Goal: Navigation & Orientation: Find specific page/section

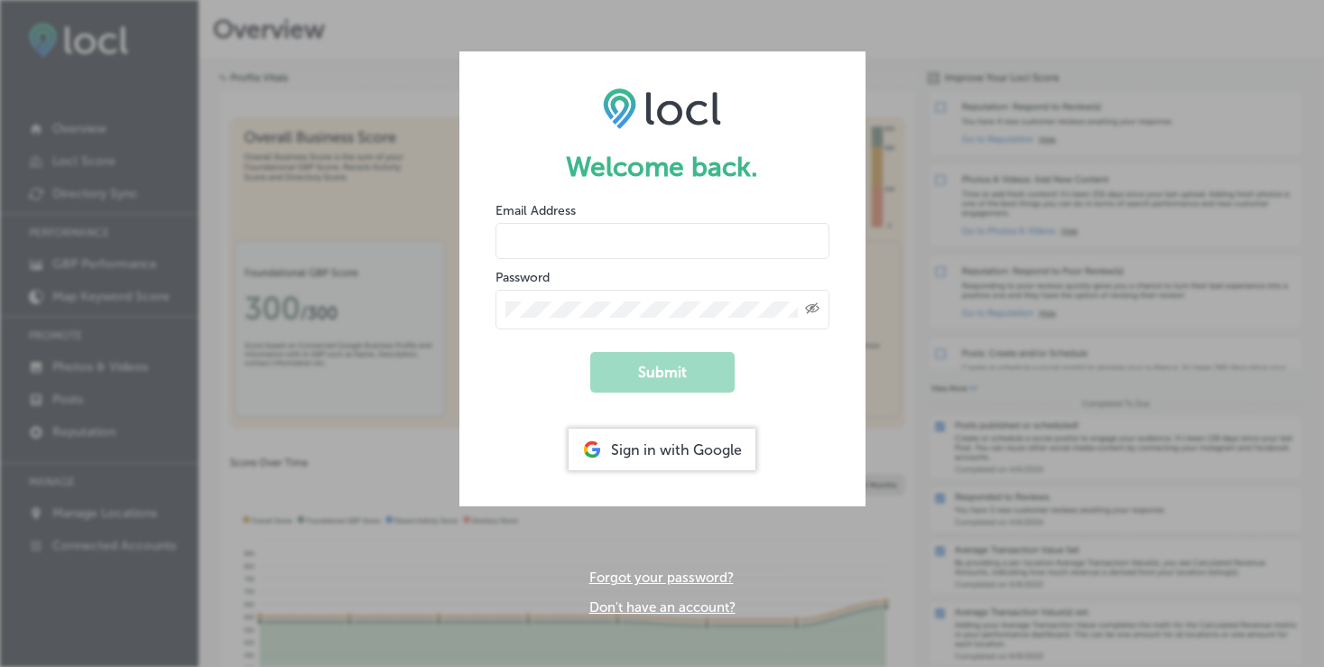
type input "[PERSON_NAME][EMAIL_ADDRESS][DOMAIN_NAME]"
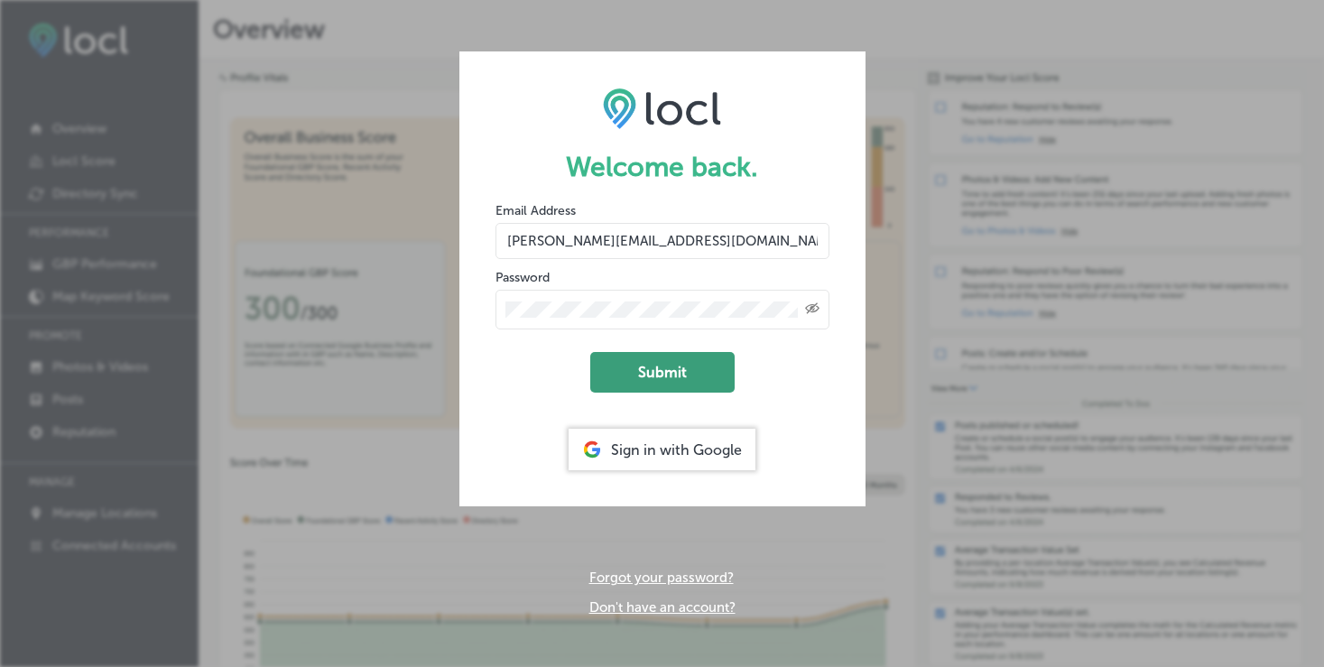
click at [660, 361] on button "Submit" at bounding box center [662, 372] width 144 height 41
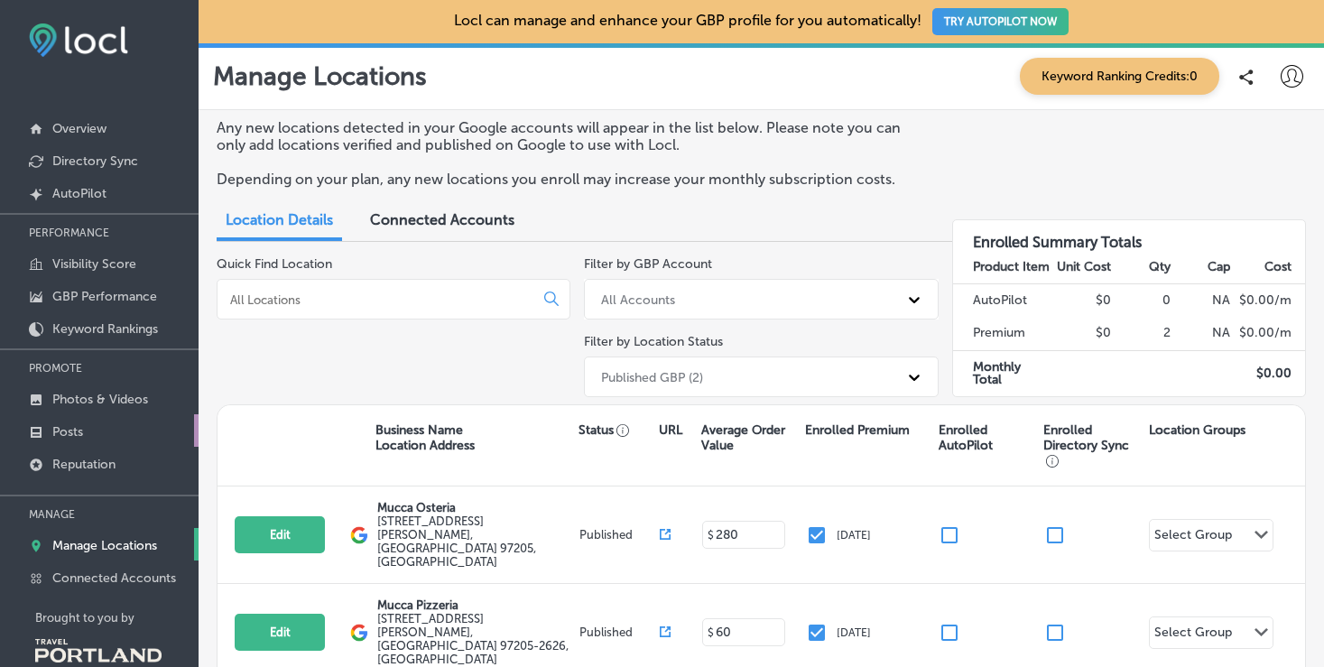
click at [86, 426] on link "Posts" at bounding box center [99, 430] width 199 height 32
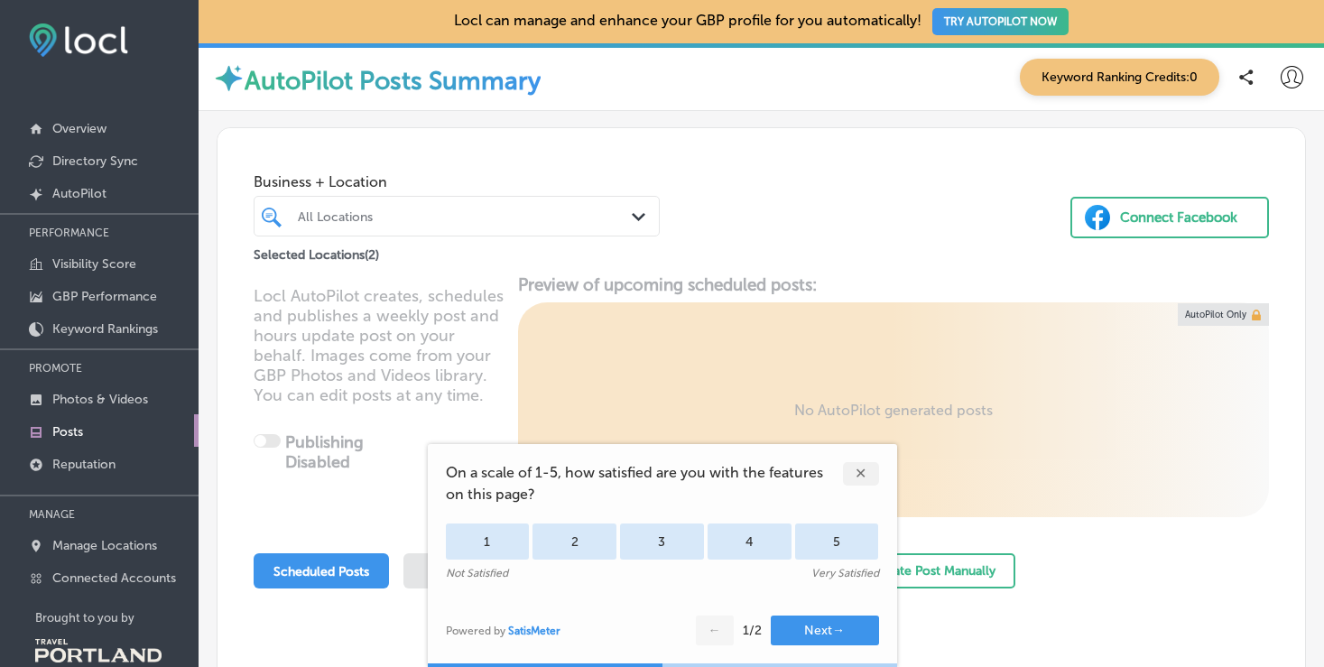
click at [860, 473] on div "✕" at bounding box center [861, 473] width 36 height 23
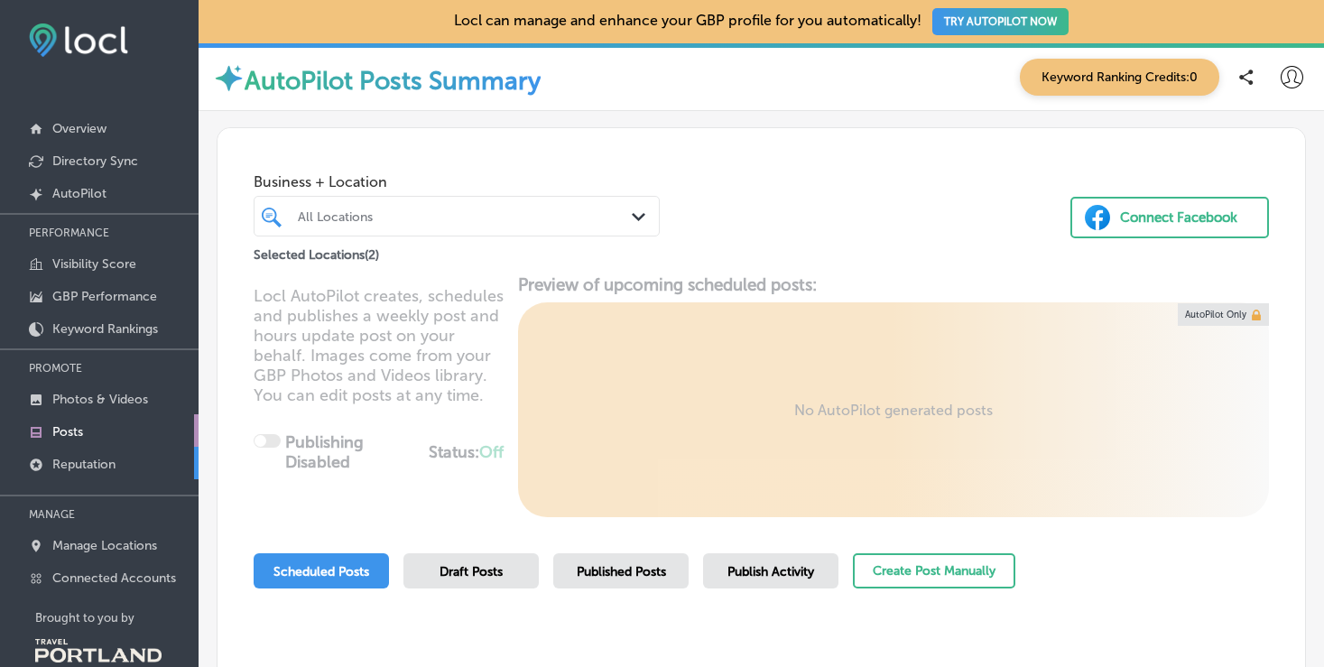
scroll to position [32, 0]
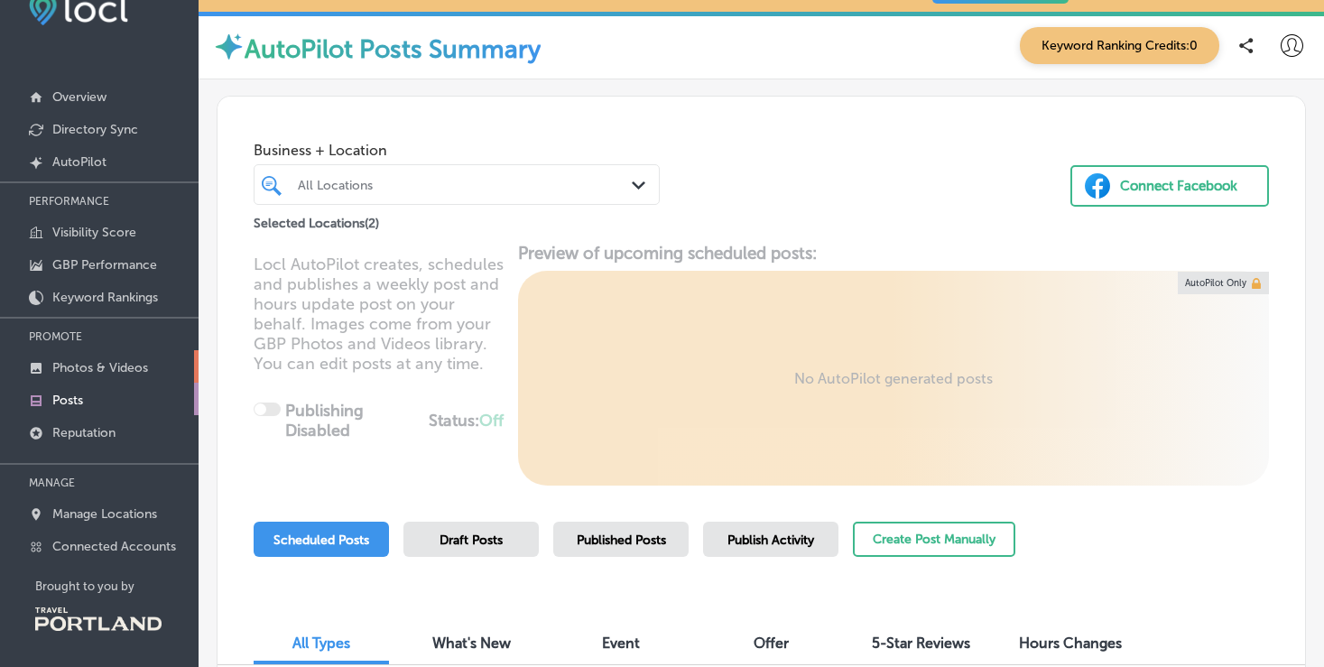
click at [111, 362] on p "Photos & Videos" at bounding box center [100, 367] width 96 height 15
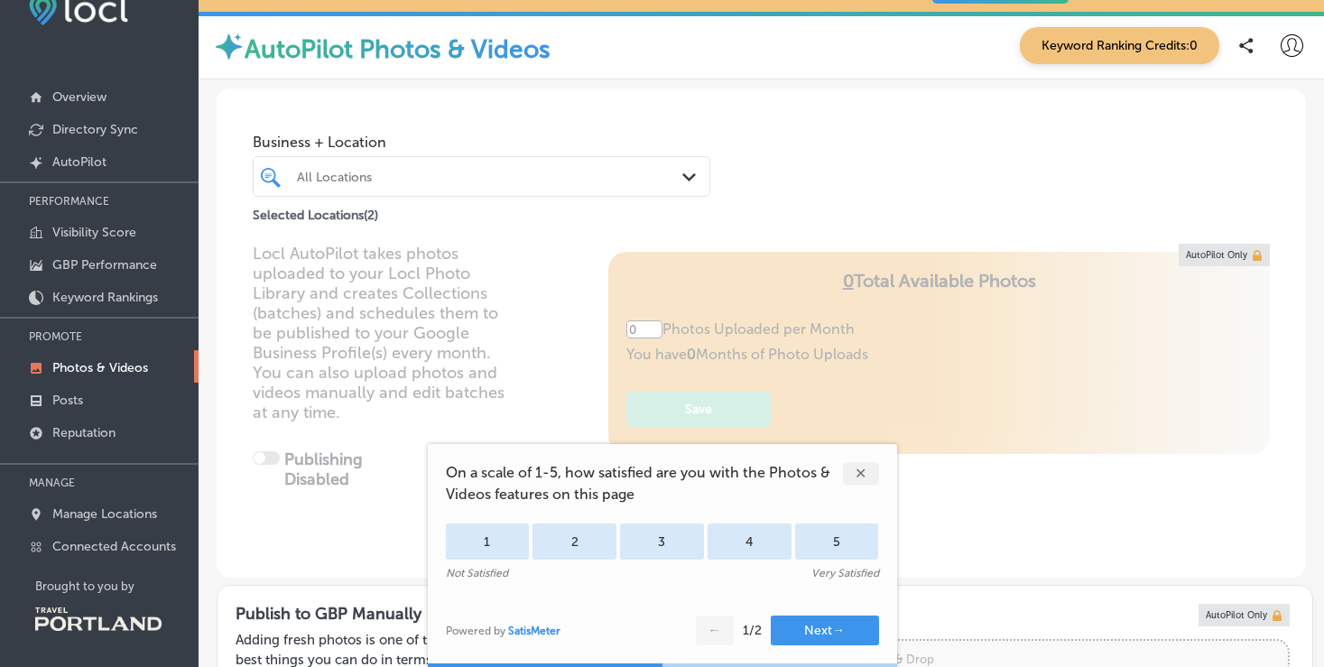
type input "5"
click at [854, 465] on div "✕" at bounding box center [861, 473] width 36 height 23
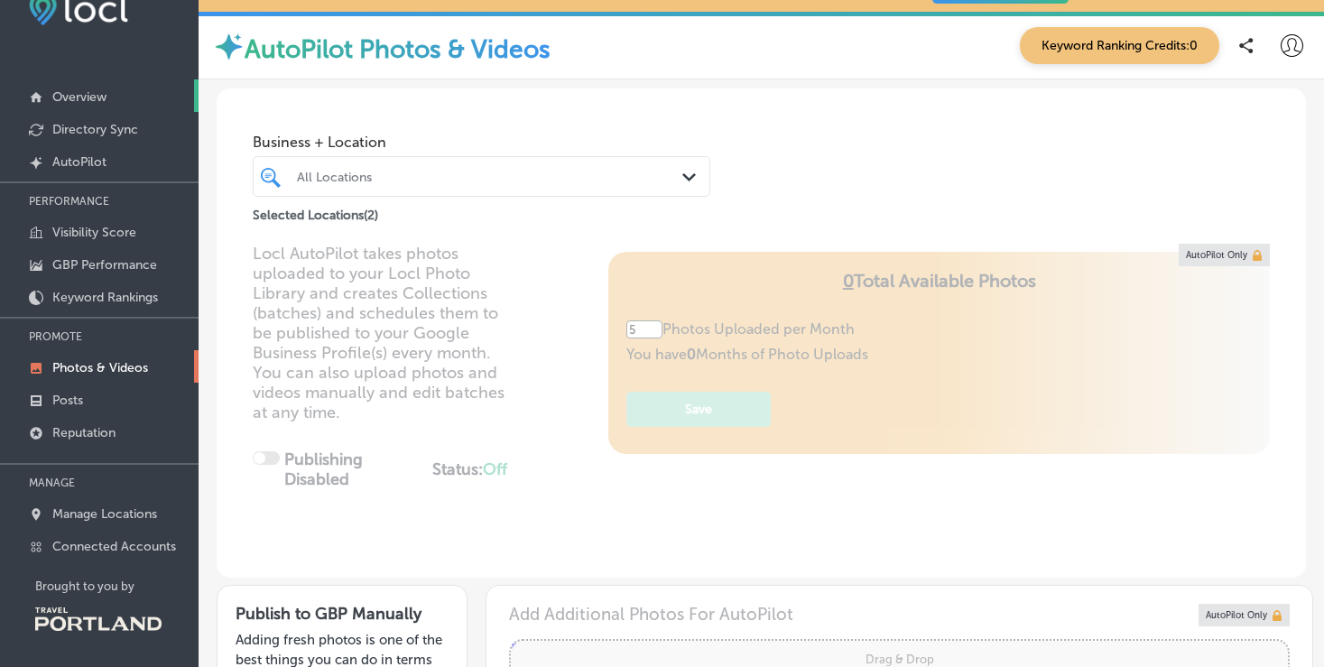
click at [98, 104] on link "Overview" at bounding box center [99, 95] width 199 height 32
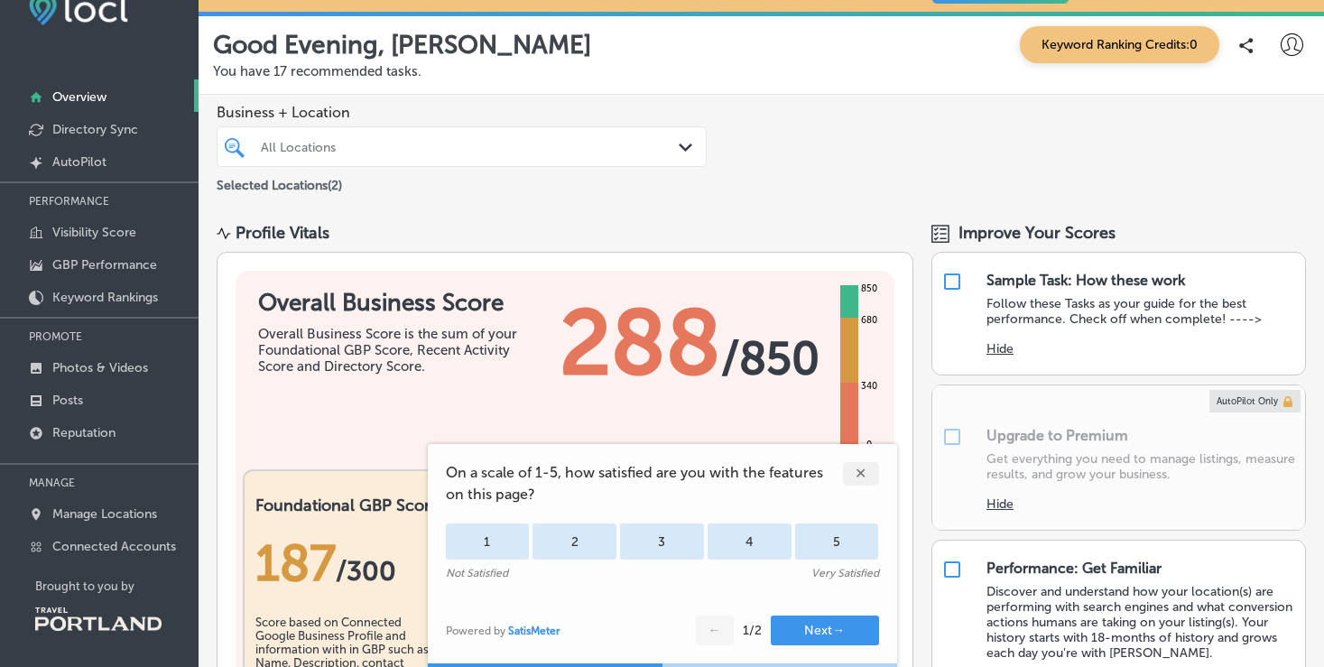
click at [858, 478] on div "✕" at bounding box center [861, 473] width 36 height 23
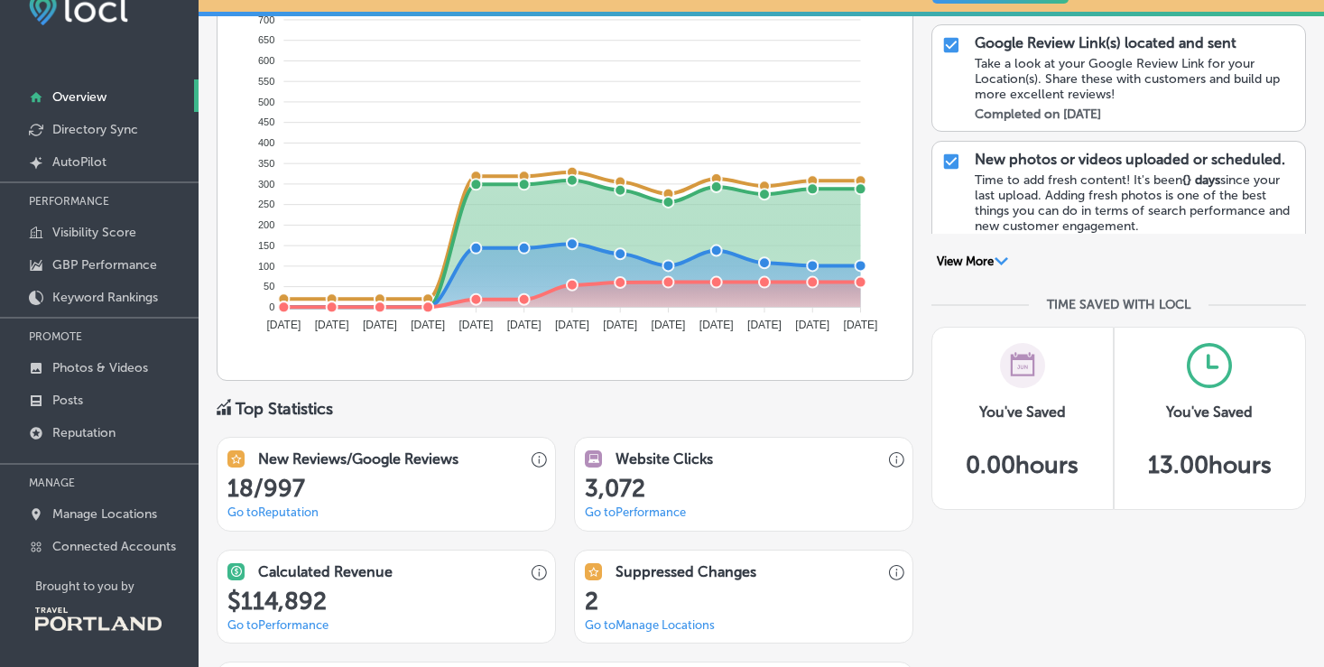
scroll to position [986, 0]
